Goal: Download file/media

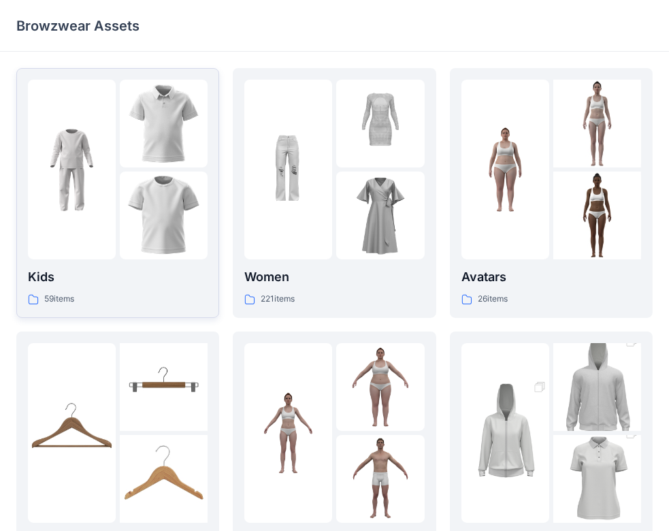
click at [184, 106] on img at bounding box center [164, 124] width 88 height 88
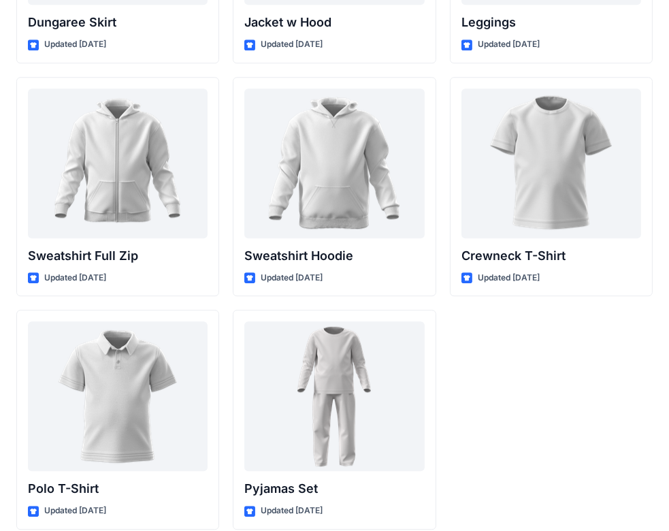
scroll to position [4199, 0]
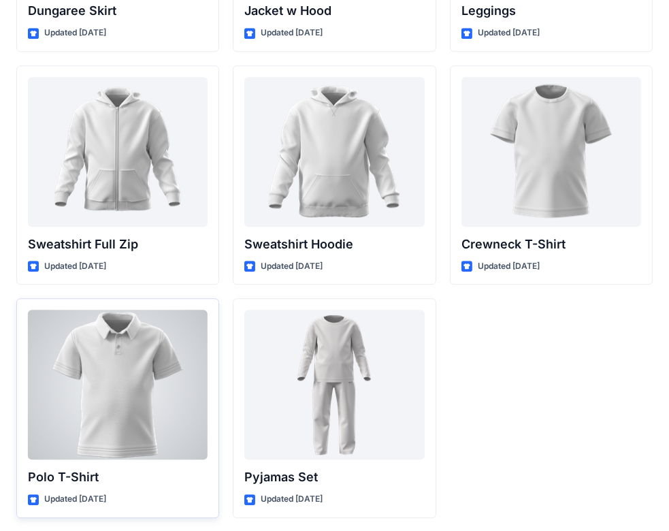
click at [142, 397] on div at bounding box center [118, 385] width 180 height 150
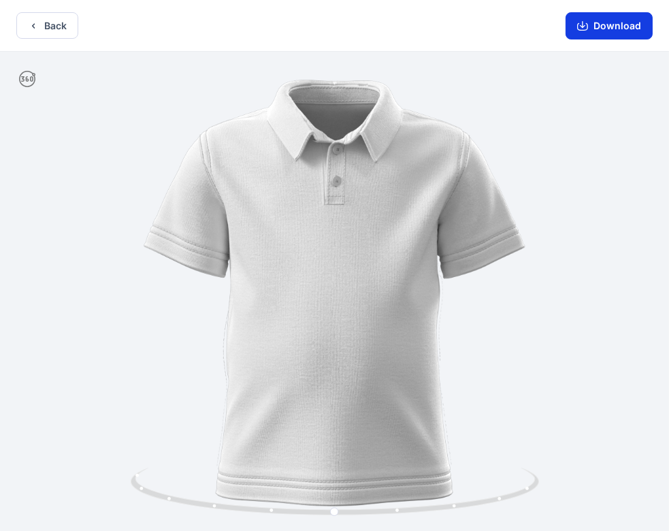
click at [622, 33] on button "Download" at bounding box center [609, 25] width 87 height 27
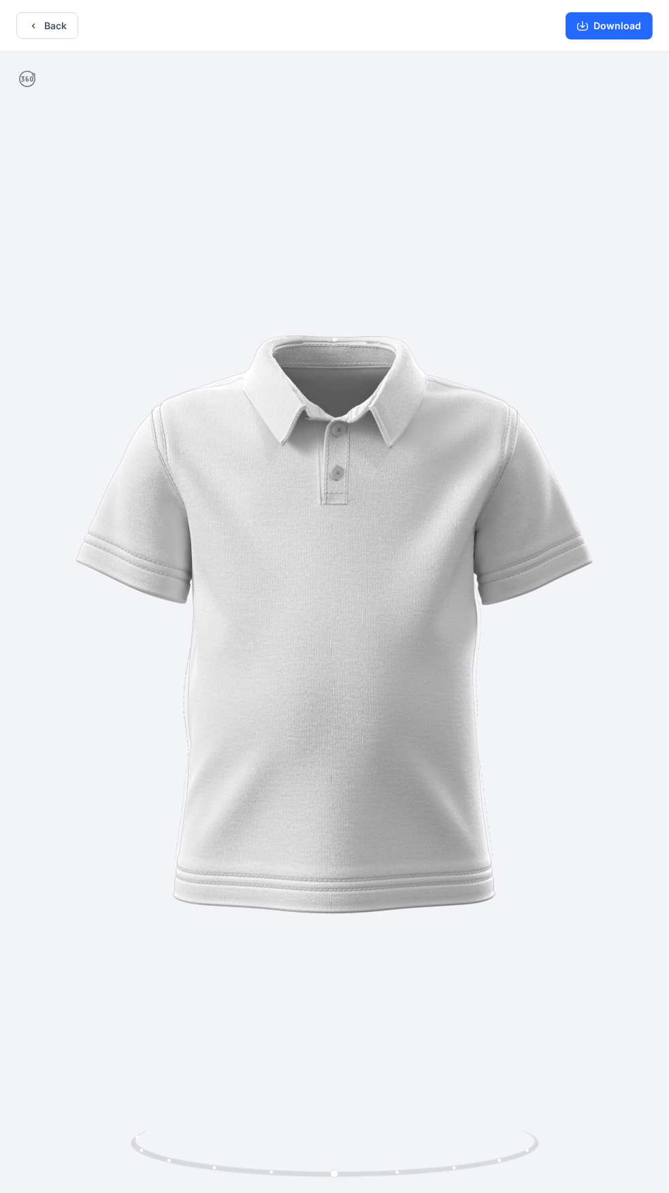
click at [14, 22] on div "Back Download" at bounding box center [334, 26] width 669 height 52
click at [37, 25] on icon "button" at bounding box center [33, 25] width 11 height 11
